Goal: Task Accomplishment & Management: Use online tool/utility

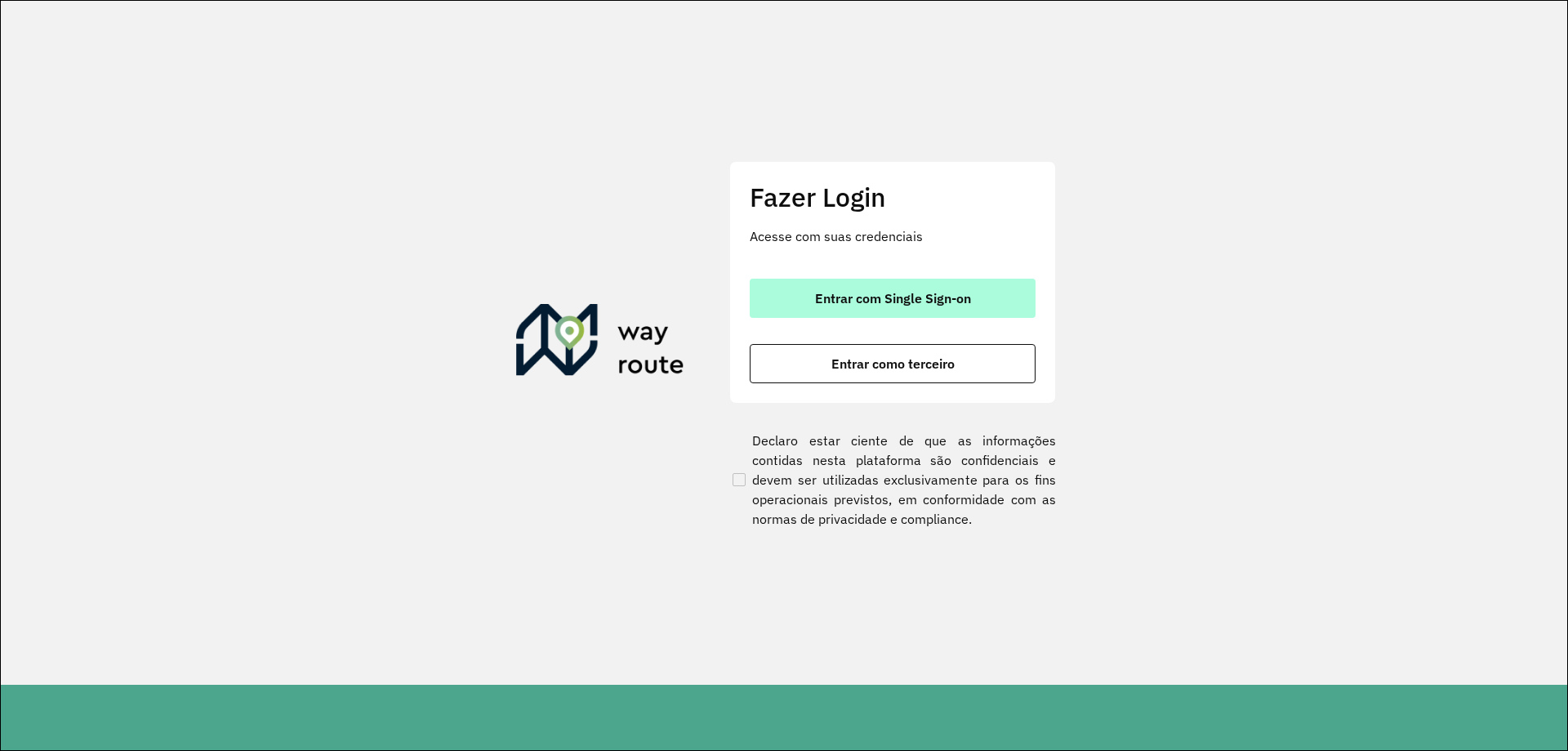
click at [793, 295] on button "Entrar com Single Sign-on" at bounding box center [893, 299] width 286 height 39
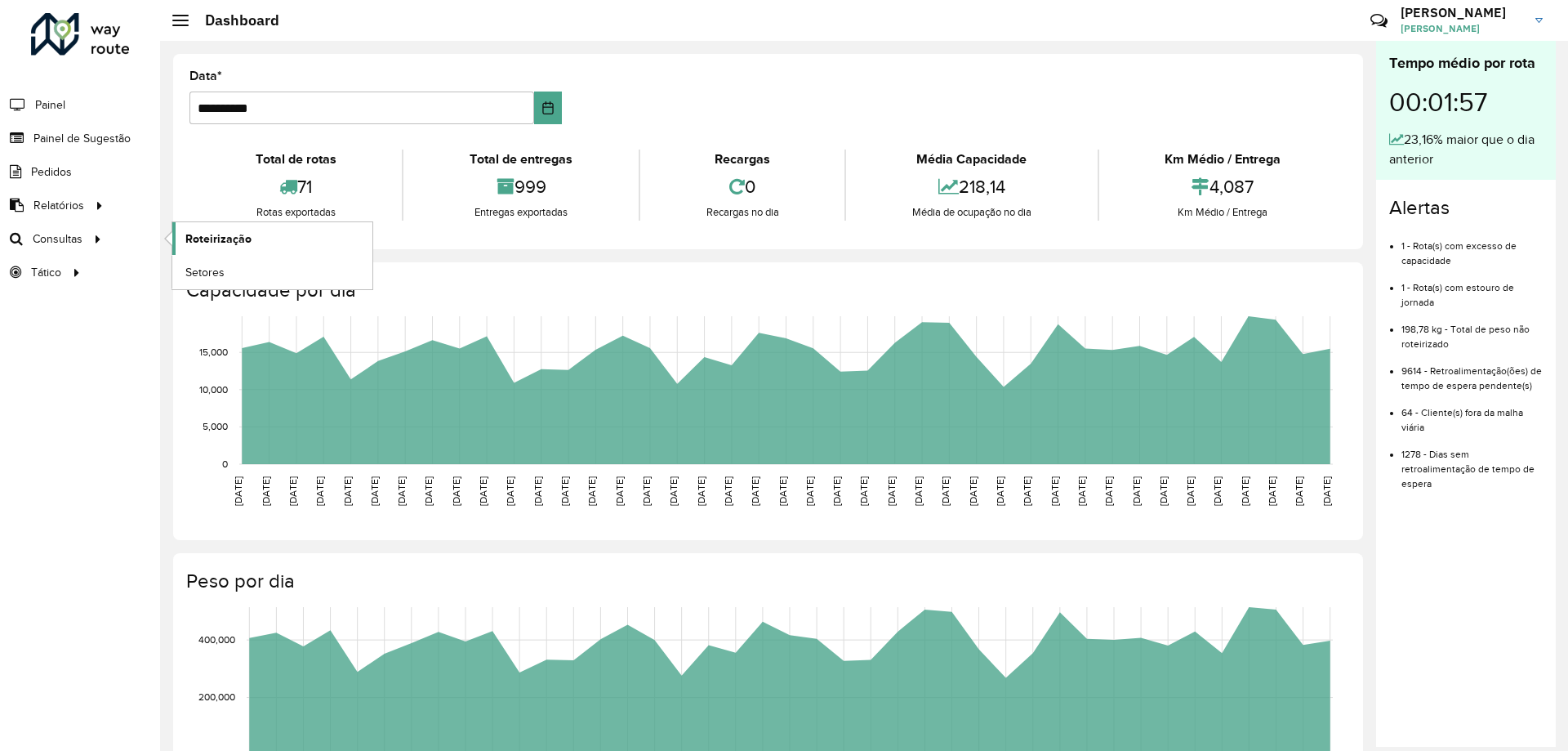
click at [222, 239] on span "Roteirização" at bounding box center [219, 239] width 66 height 17
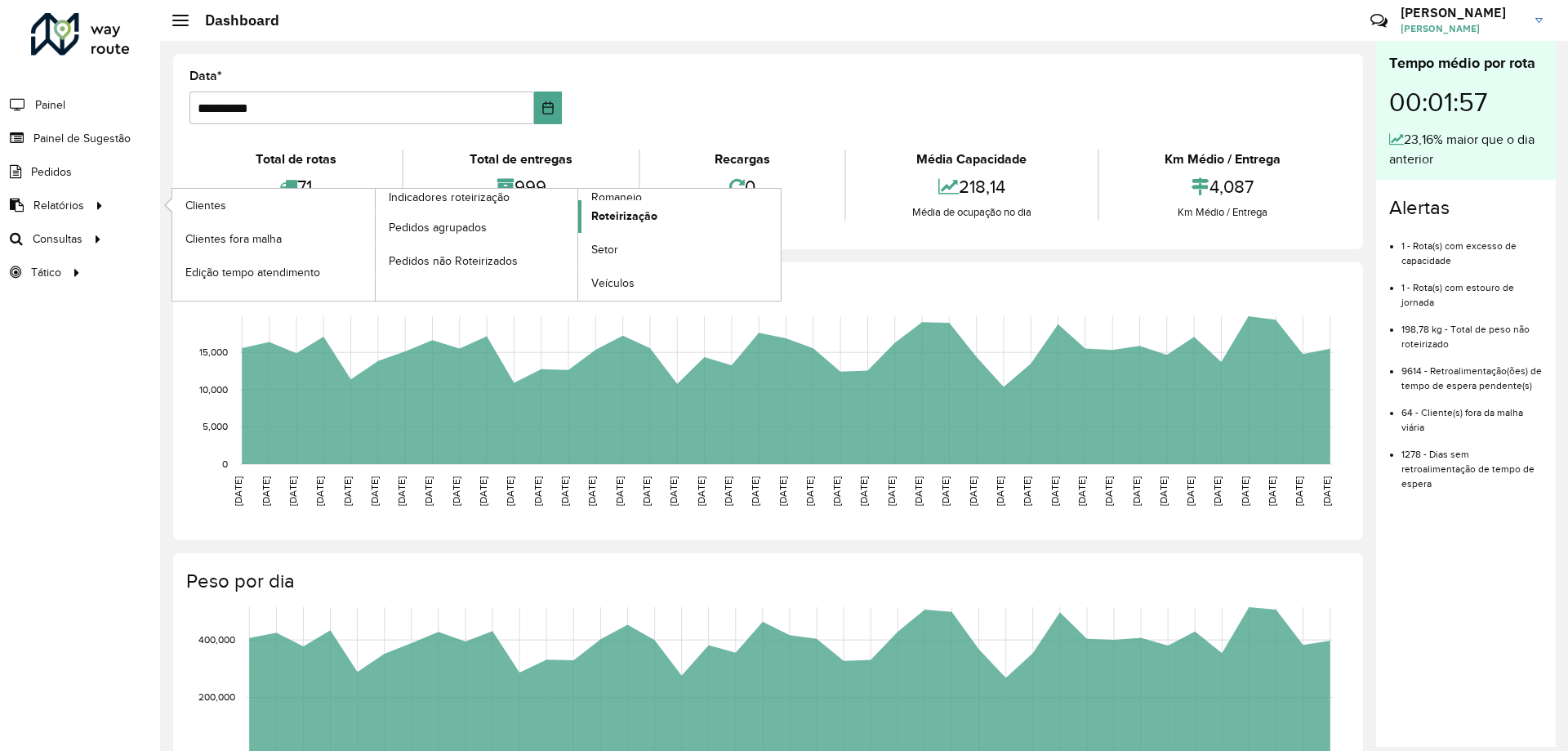
drag, startPoint x: 610, startPoint y: 193, endPoint x: 611, endPoint y: 213, distance: 20.0
click at [611, 193] on span "Romaneio" at bounding box center [616, 197] width 51 height 17
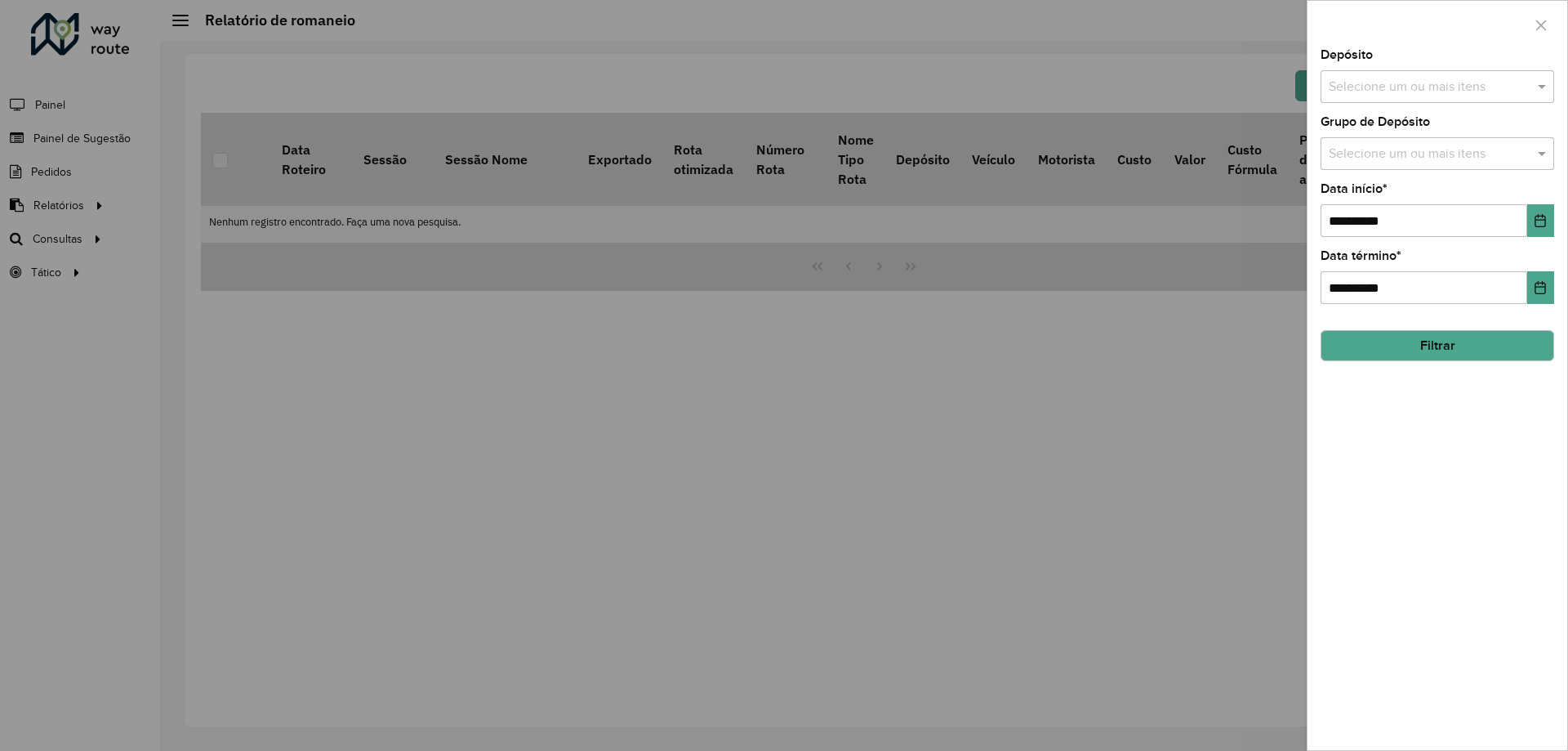
click at [1439, 83] on input "text" at bounding box center [1429, 87] width 209 height 20
click at [1363, 169] on div "CDD Santa Luzia" at bounding box center [1437, 168] width 232 height 28
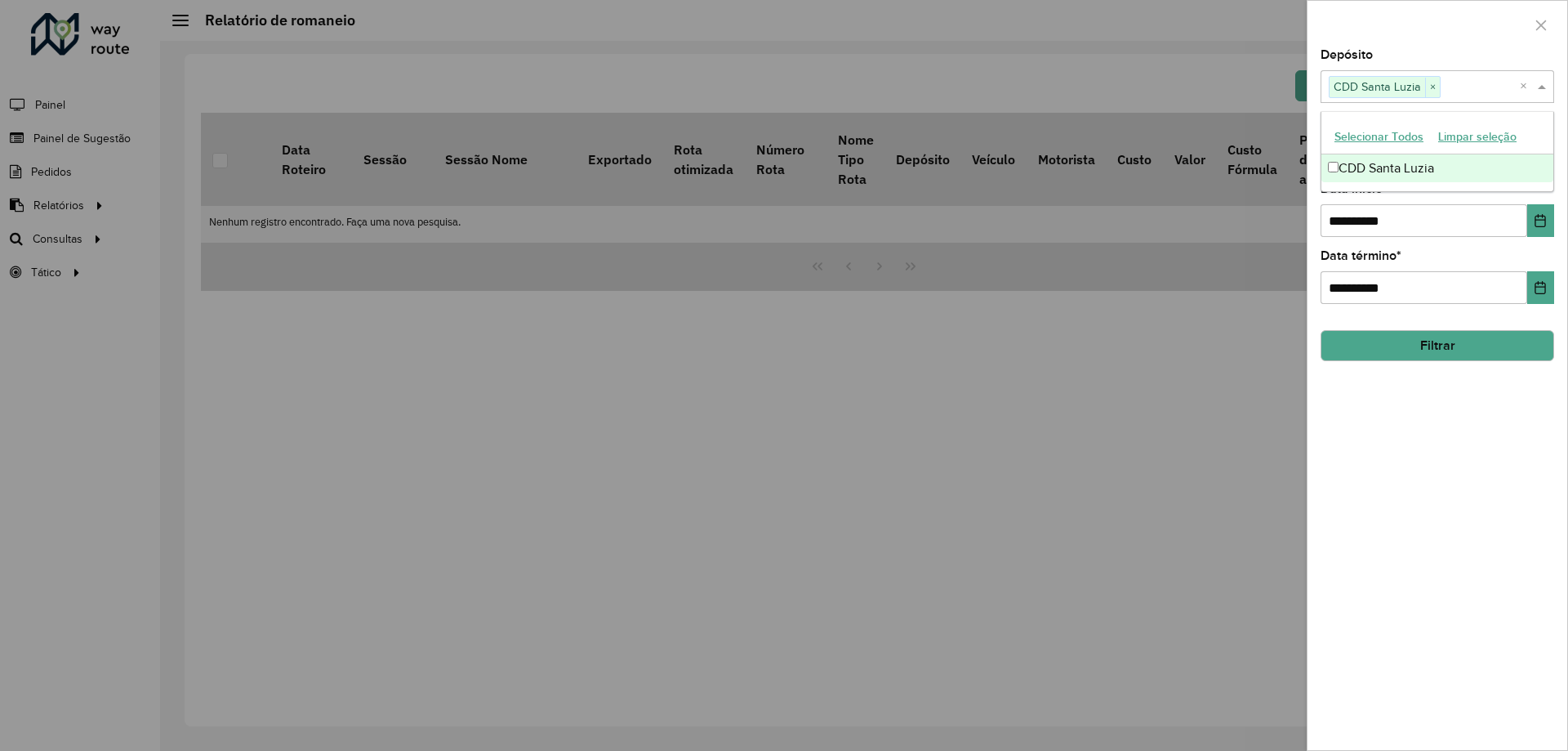
click at [1432, 43] on div at bounding box center [1437, 25] width 259 height 48
click at [1414, 151] on input "text" at bounding box center [1429, 154] width 209 height 20
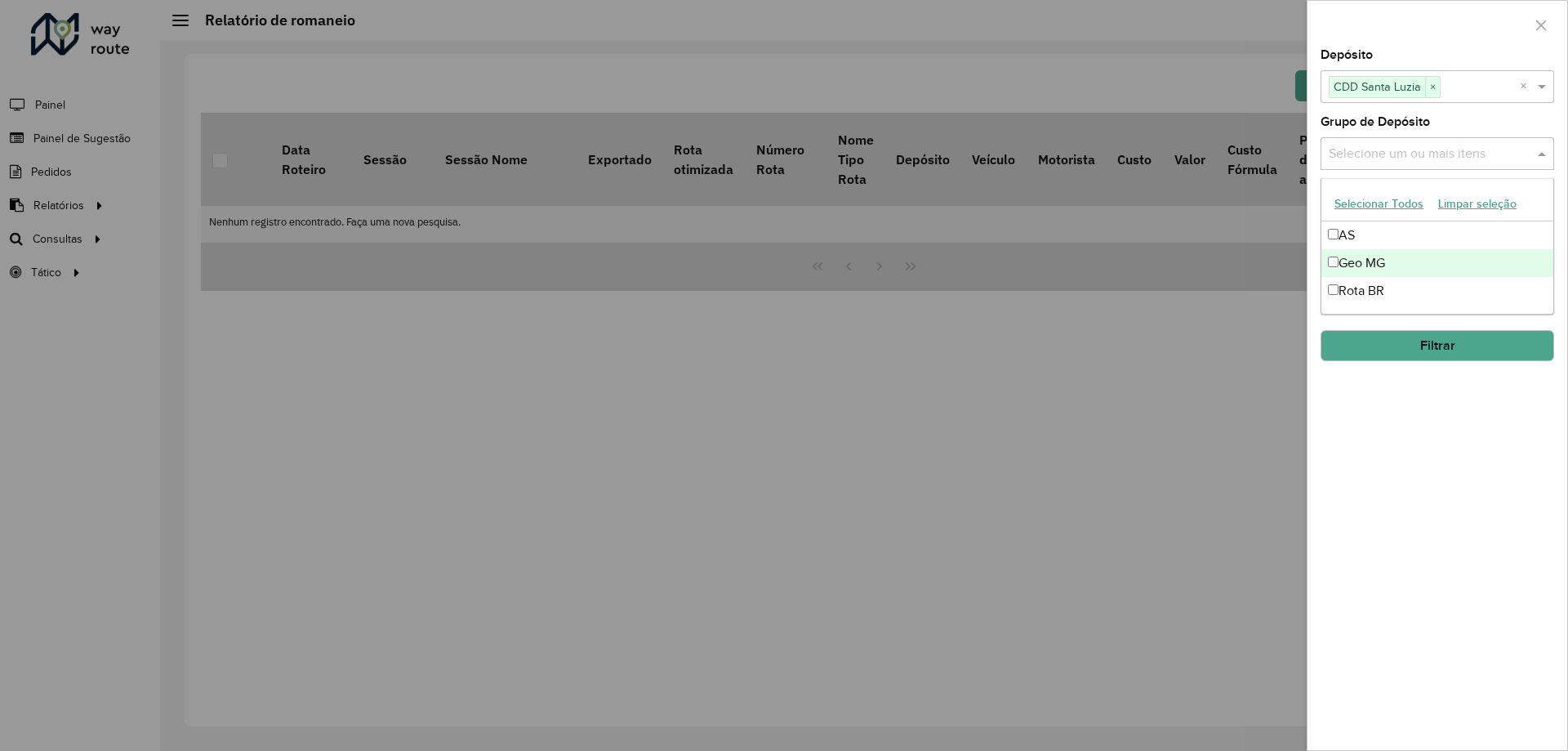
click at [1381, 263] on div "Geo MG" at bounding box center [1437, 263] width 232 height 28
click at [1478, 457] on div "**********" at bounding box center [1437, 400] width 259 height 701
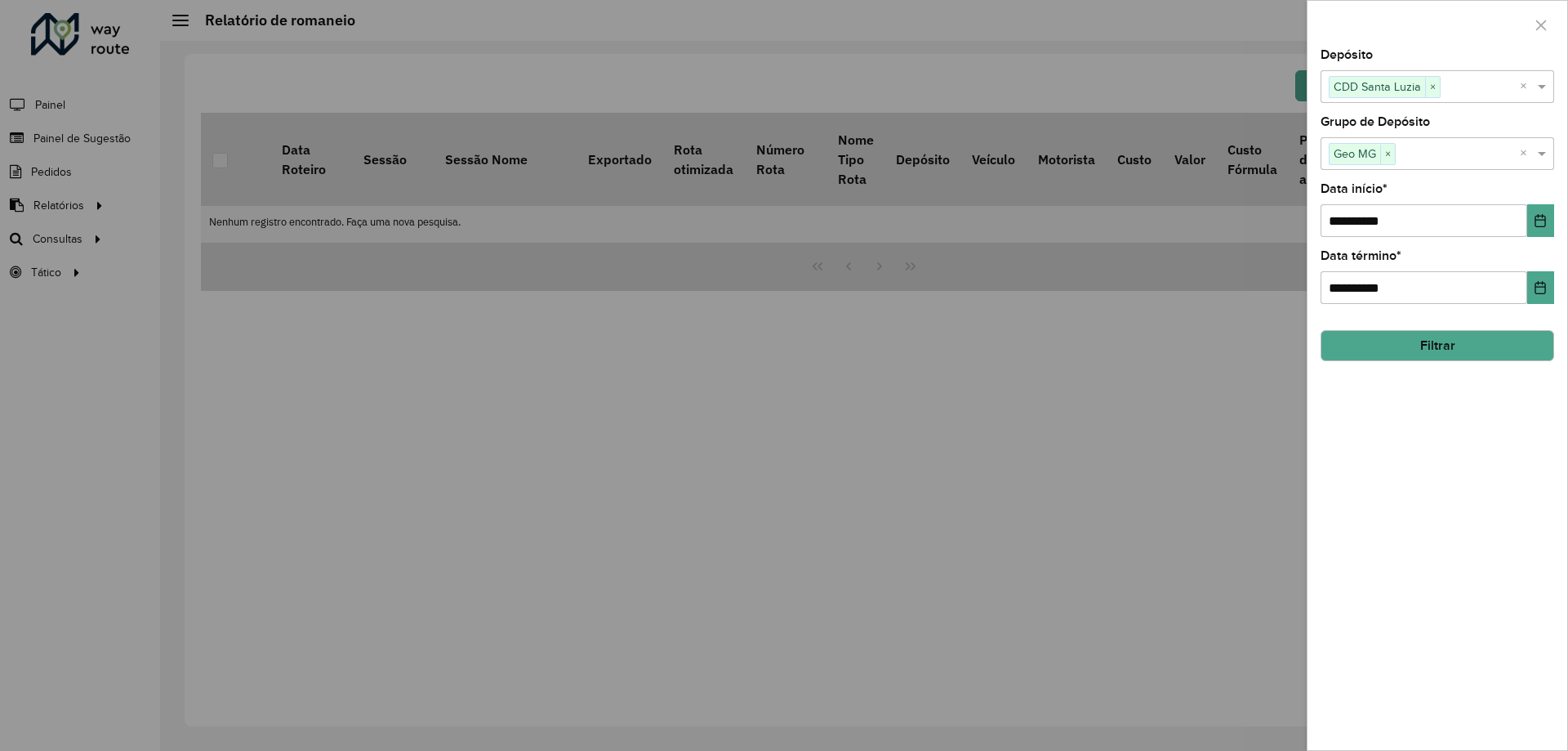
click at [1436, 346] on button "Filtrar" at bounding box center [1437, 345] width 234 height 31
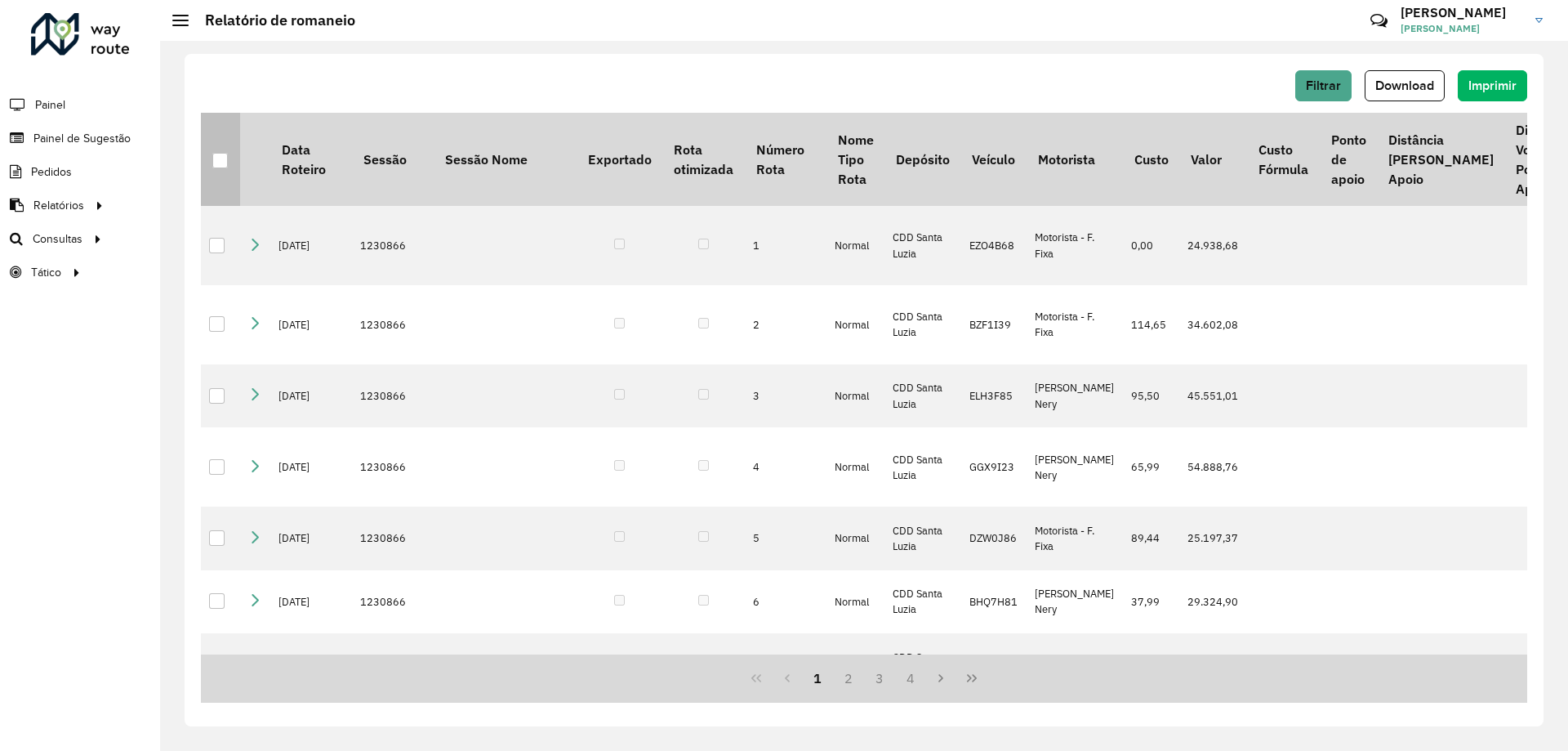
click at [219, 161] on div at bounding box center [220, 161] width 15 height 15
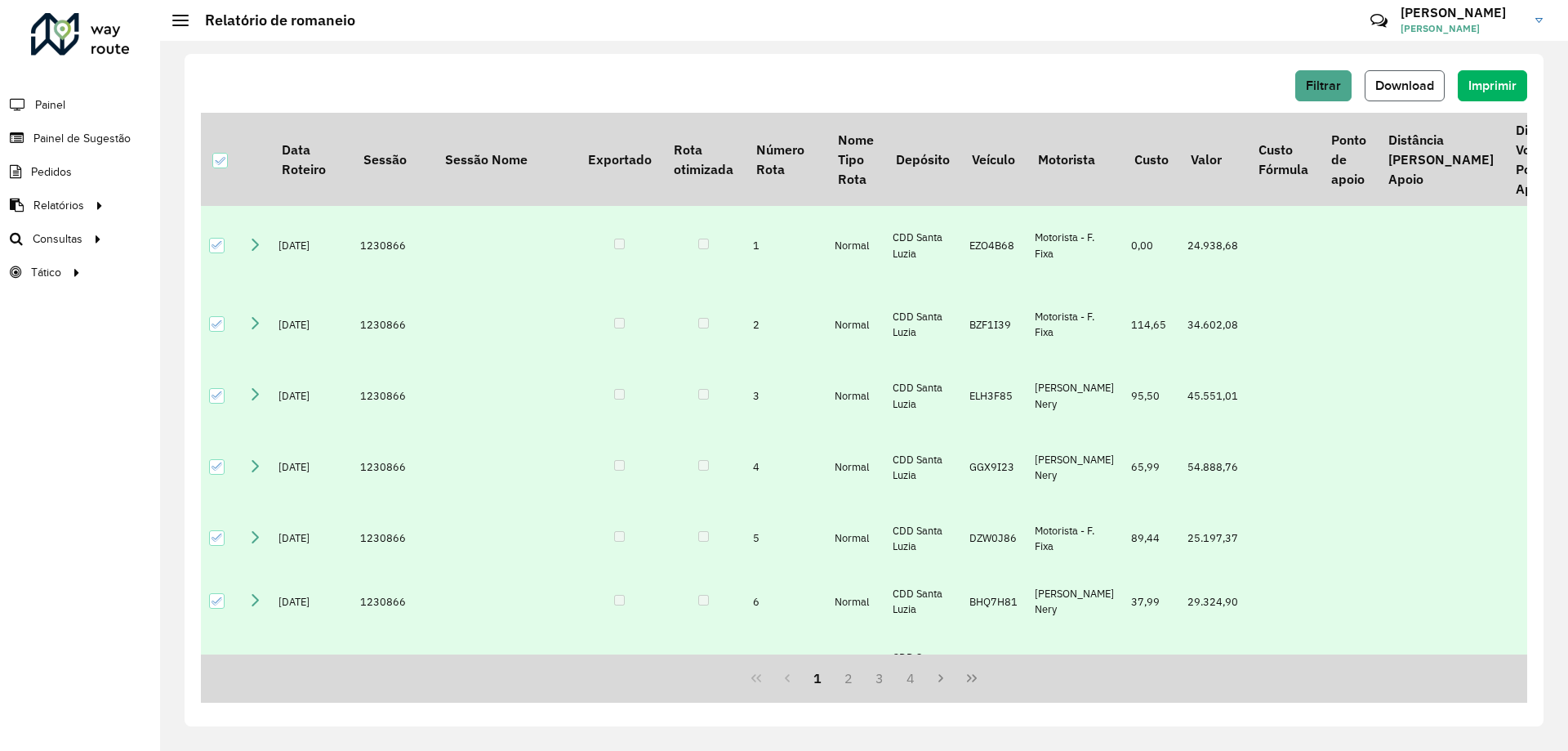
click at [1418, 94] on button "Download" at bounding box center [1405, 86] width 80 height 31
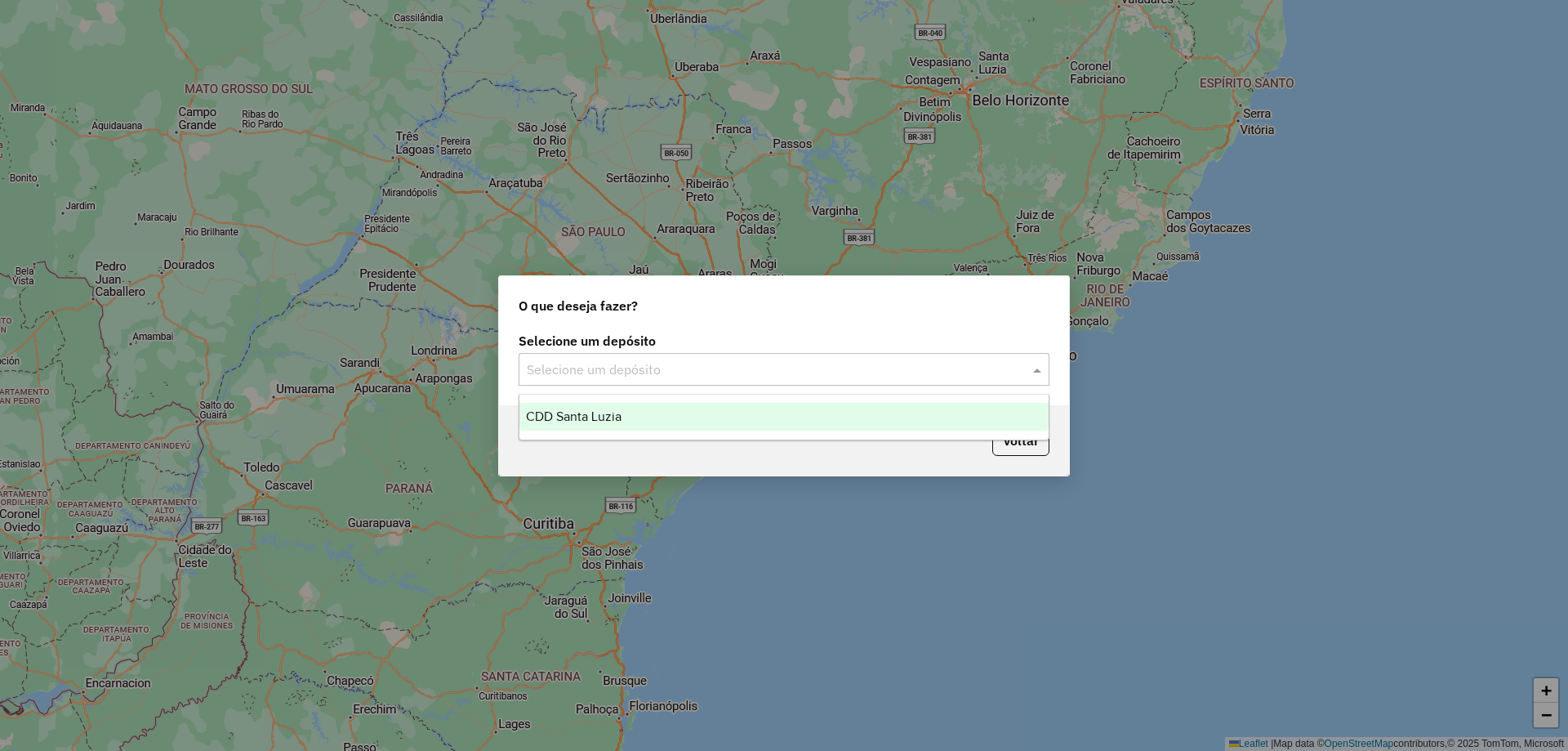
click at [917, 358] on div "Selecione um depósito" at bounding box center [784, 369] width 531 height 32
click at [615, 424] on div "CDD Santa Luzia" at bounding box center [784, 417] width 529 height 28
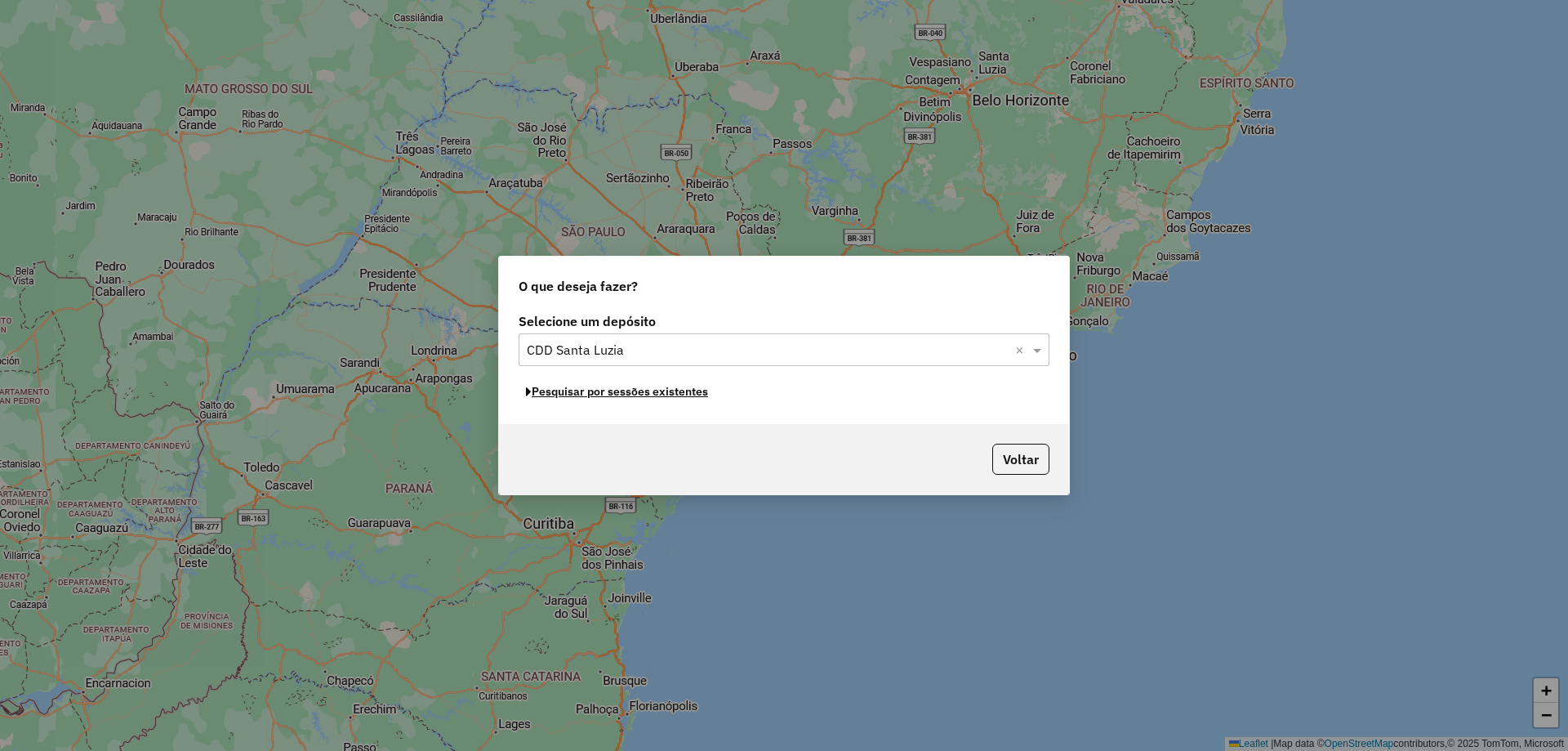
click at [643, 399] on button "Pesquisar por sessões existentes" at bounding box center [616, 392] width 196 height 26
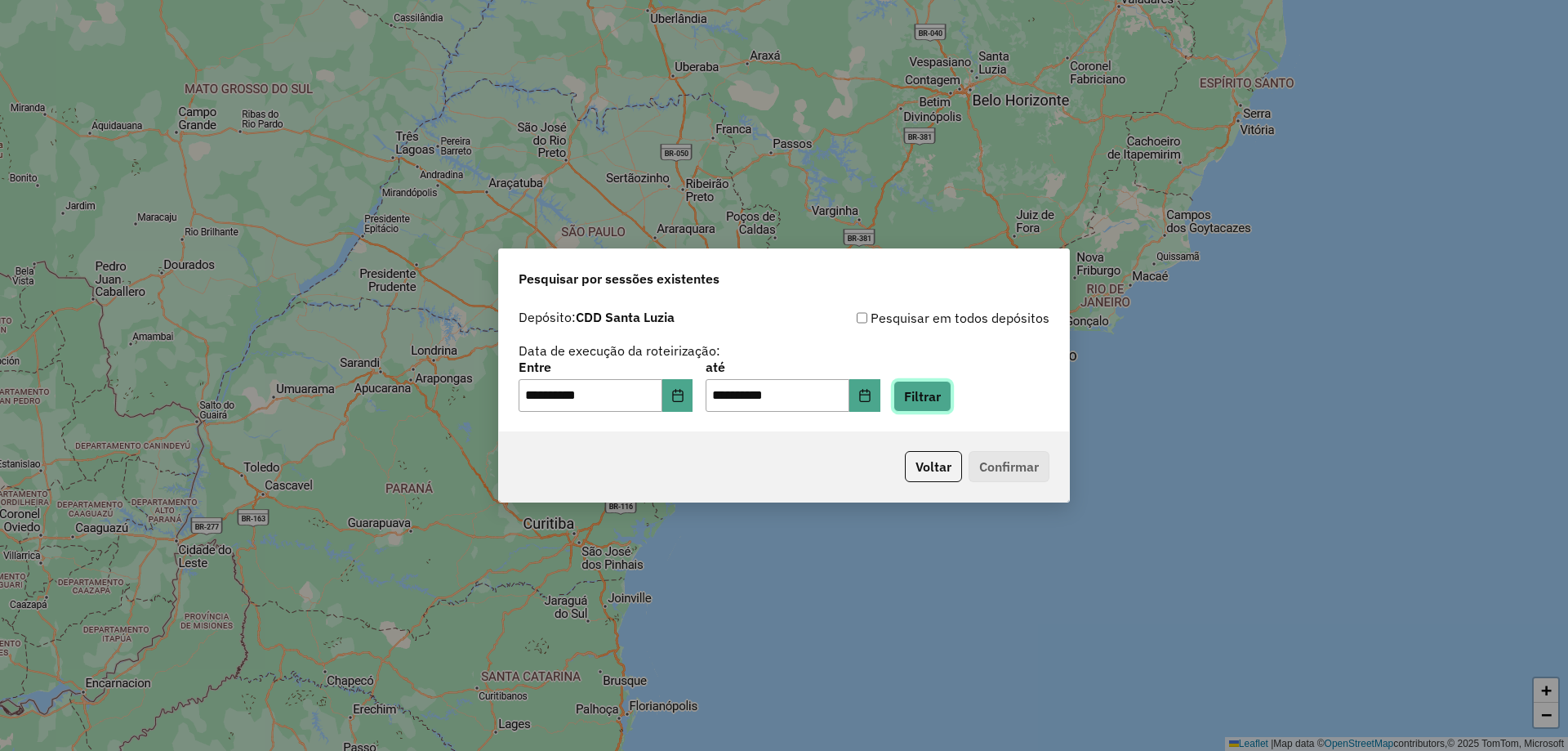
click at [930, 394] on button "Filtrar" at bounding box center [923, 396] width 58 height 31
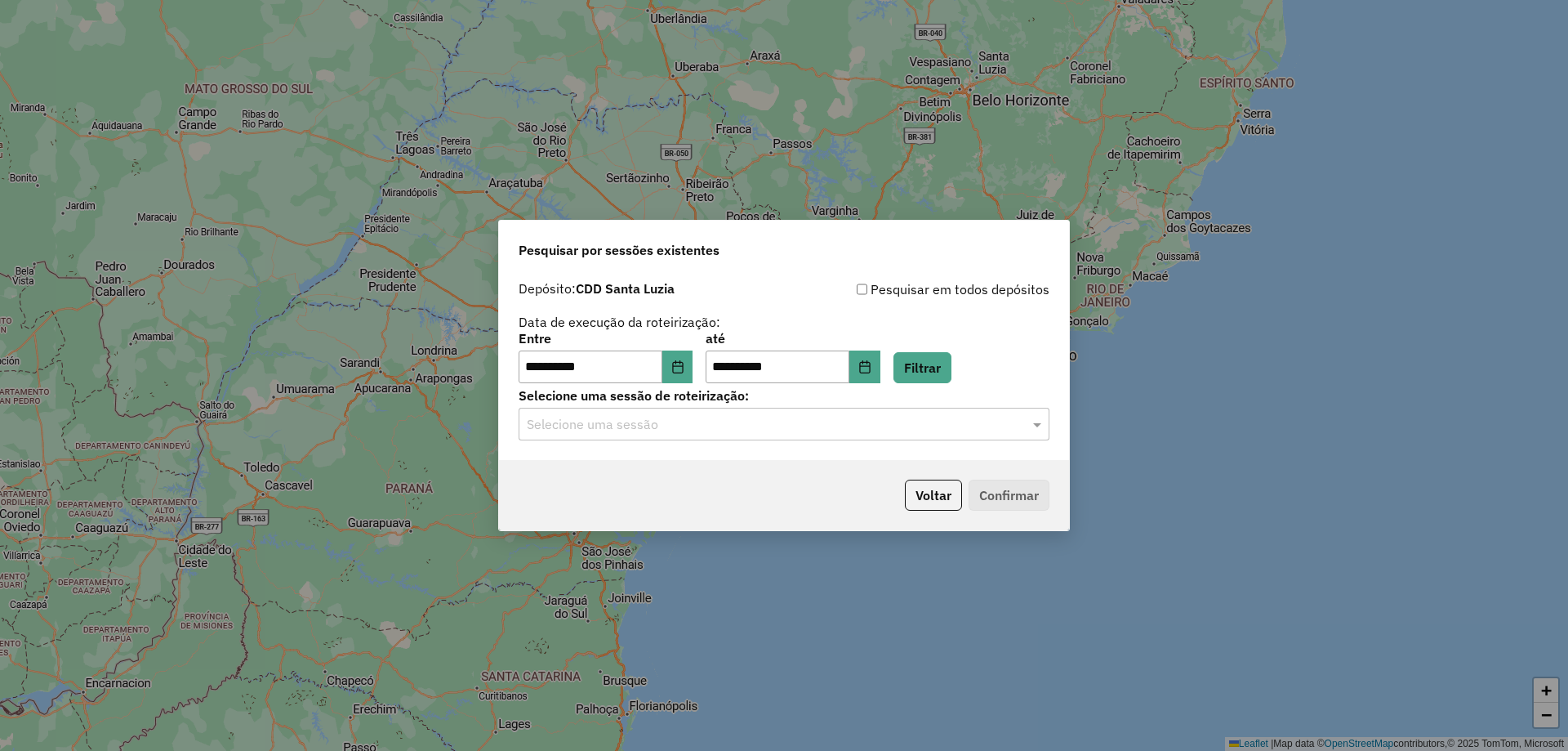
click at [633, 438] on div "Selecione uma sessão" at bounding box center [784, 424] width 531 height 32
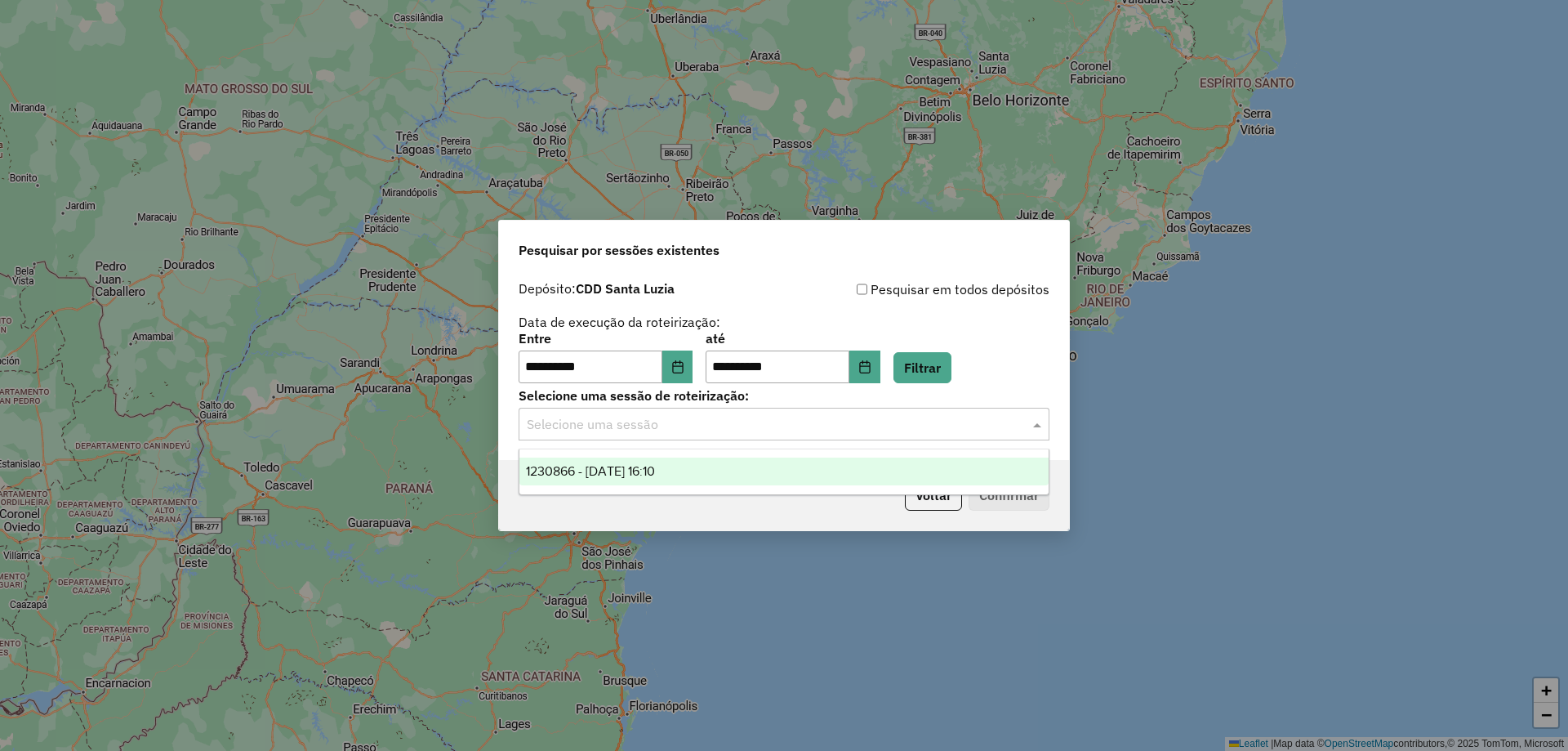
click at [622, 466] on span "1230866 - 18/08/2025 16:10" at bounding box center [591, 471] width 129 height 14
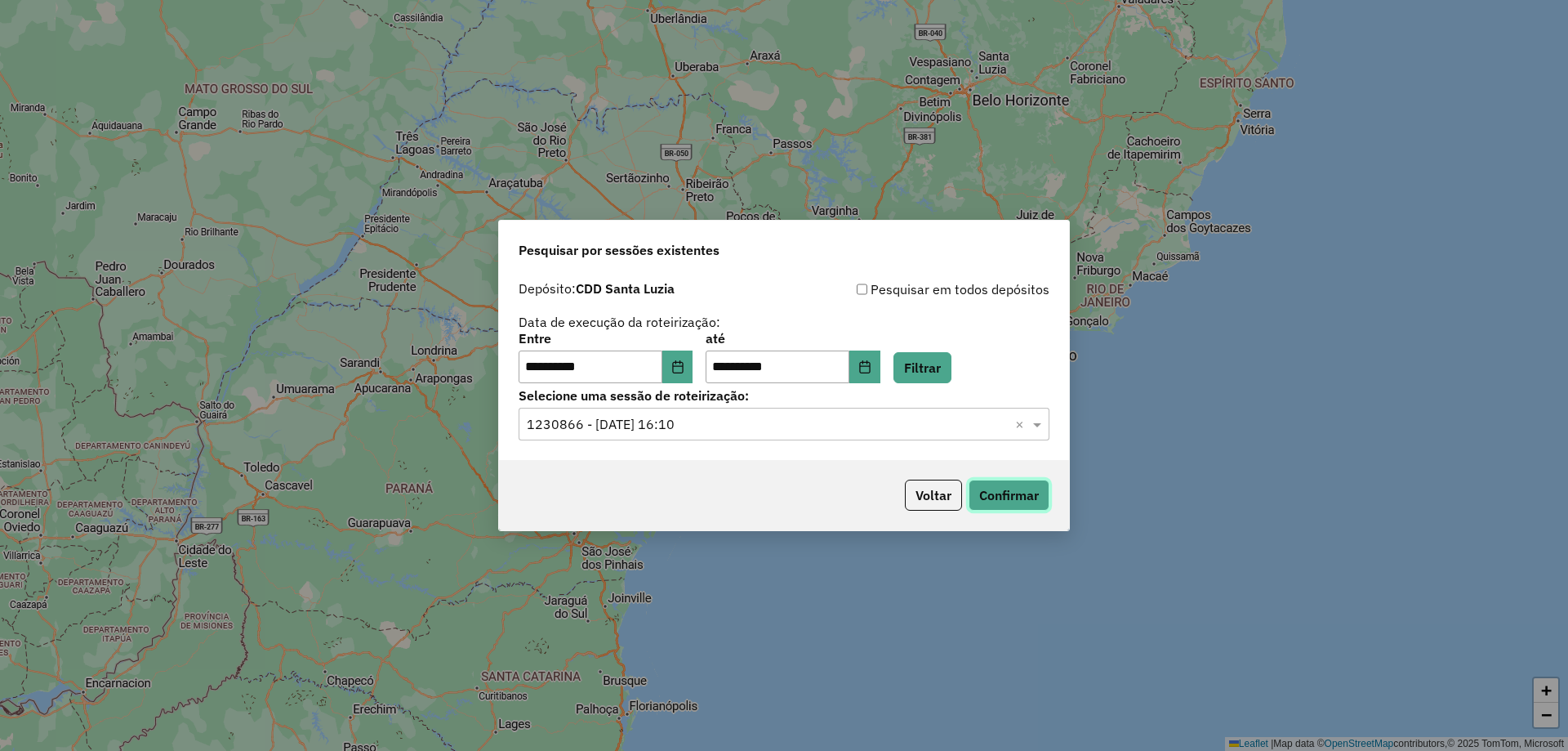
click at [990, 494] on button "Confirmar" at bounding box center [1008, 495] width 81 height 31
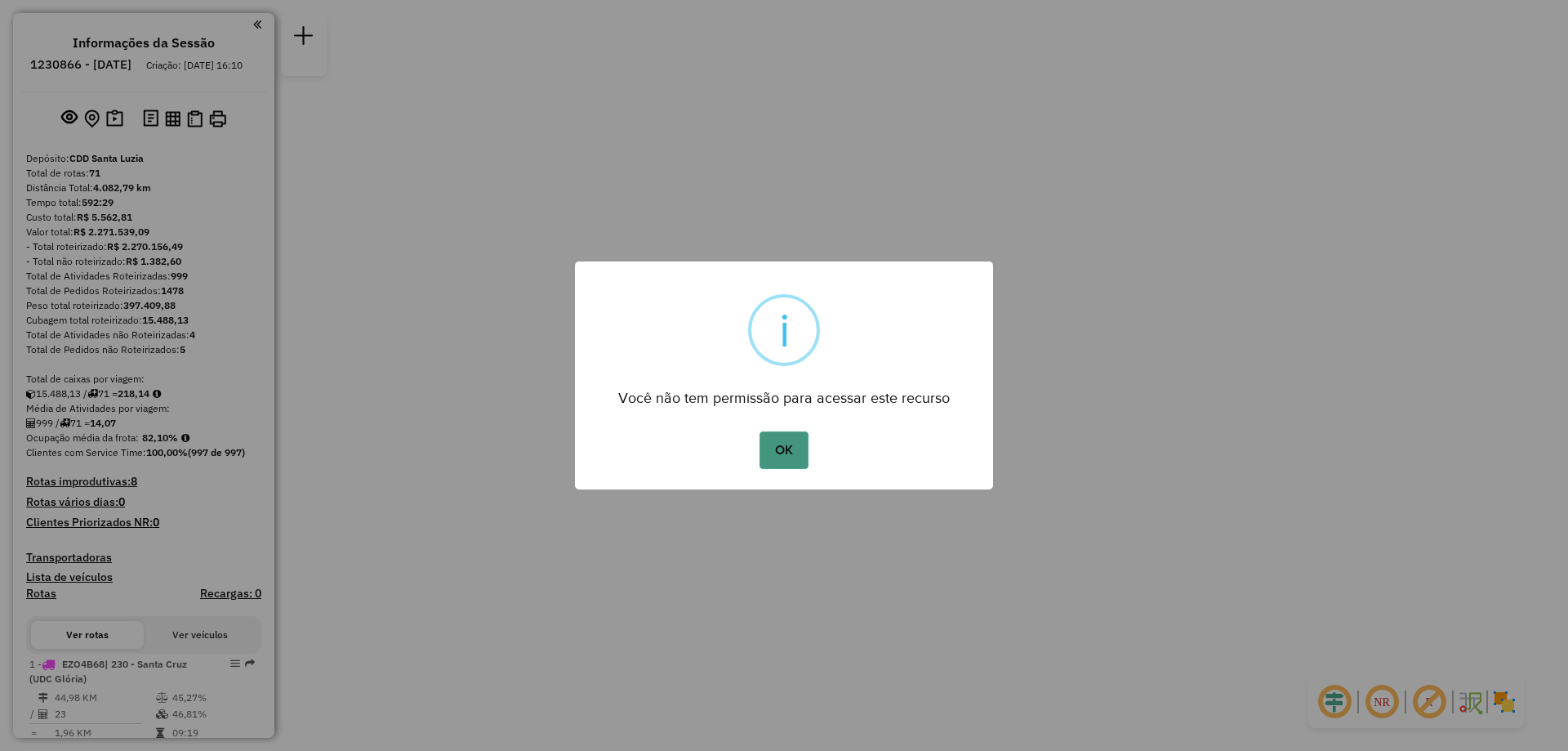
click at [787, 456] on button "OK" at bounding box center [783, 450] width 48 height 37
